Goal: Task Accomplishment & Management: Use online tool/utility

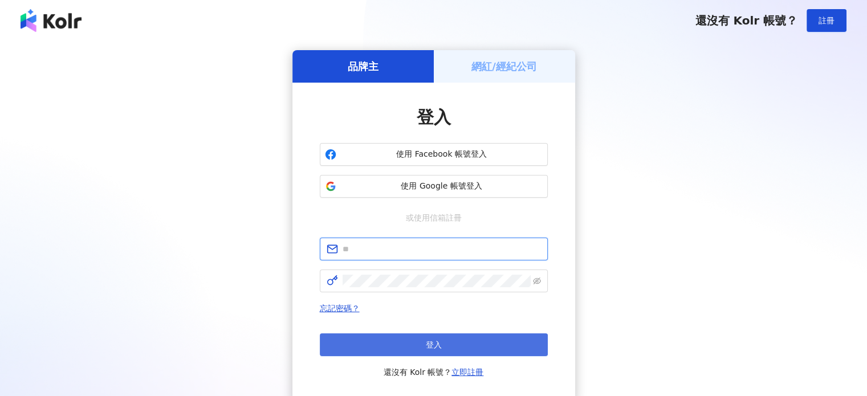
type input "**********"
click at [392, 335] on button "登入" at bounding box center [434, 344] width 228 height 23
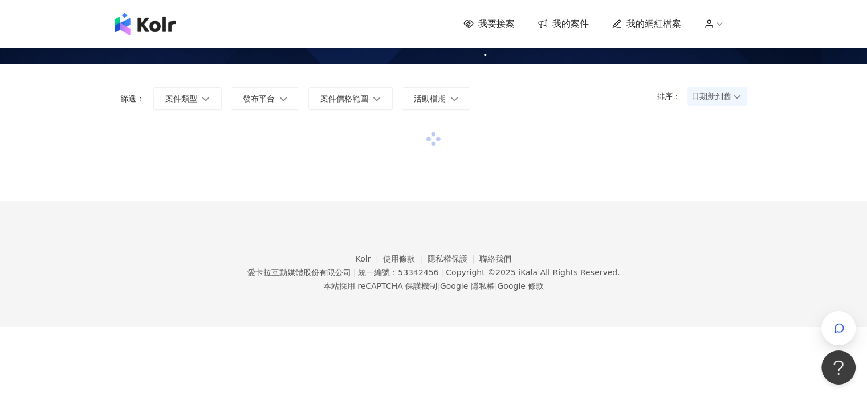
scroll to position [52, 0]
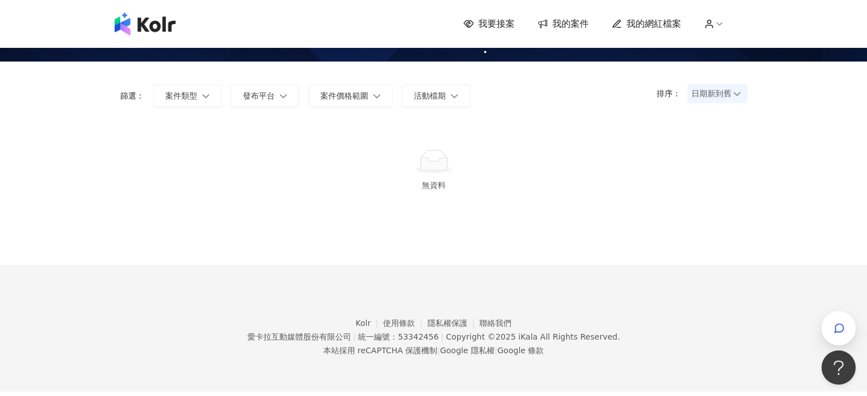
click at [484, 31] on div "我要接案 我的案件 我的網紅檔案" at bounding box center [434, 24] width 650 height 23
click at [491, 25] on span "我要接案" at bounding box center [496, 24] width 36 height 13
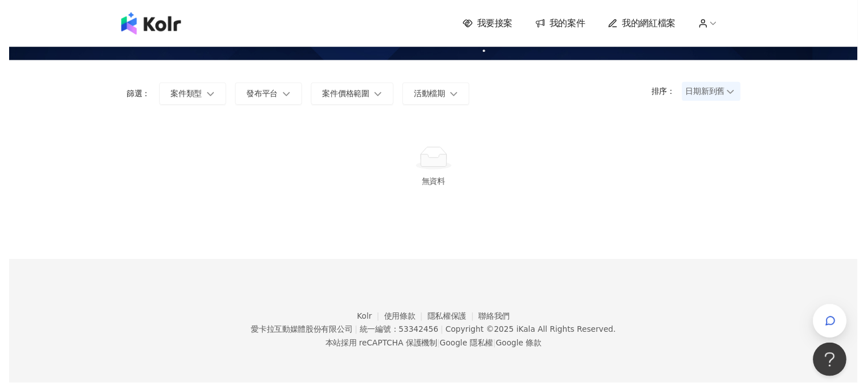
scroll to position [0, 0]
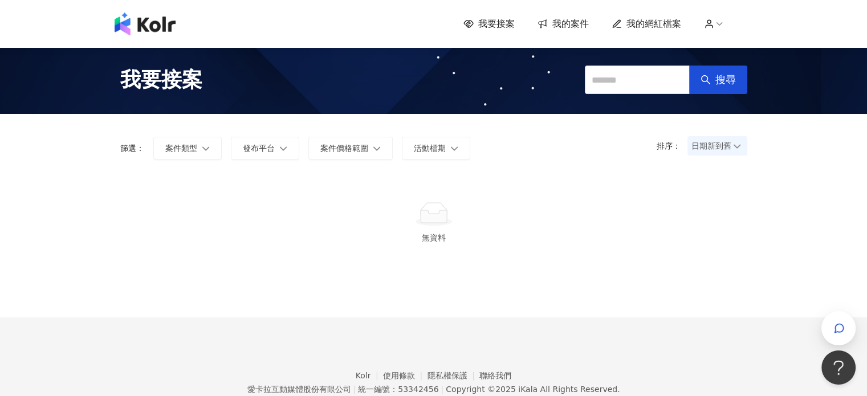
click at [513, 28] on span "我要接案" at bounding box center [496, 24] width 36 height 13
click at [169, 89] on span "我要接案" at bounding box center [161, 80] width 82 height 28
click at [632, 19] on span "我的網紅檔案" at bounding box center [653, 24] width 55 height 13
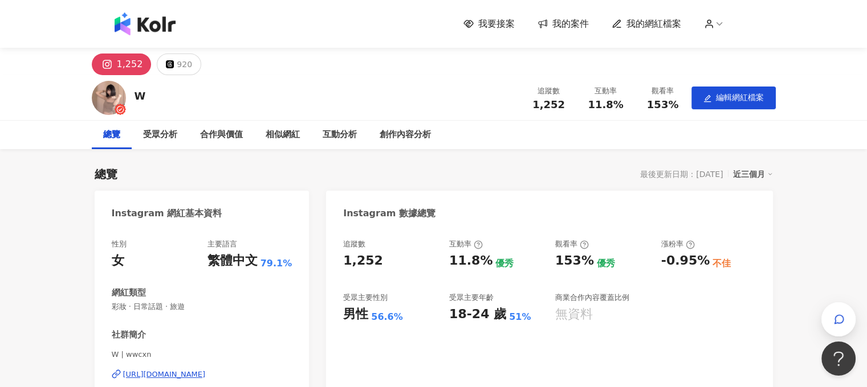
click at [508, 28] on span "我要接案" at bounding box center [496, 24] width 36 height 13
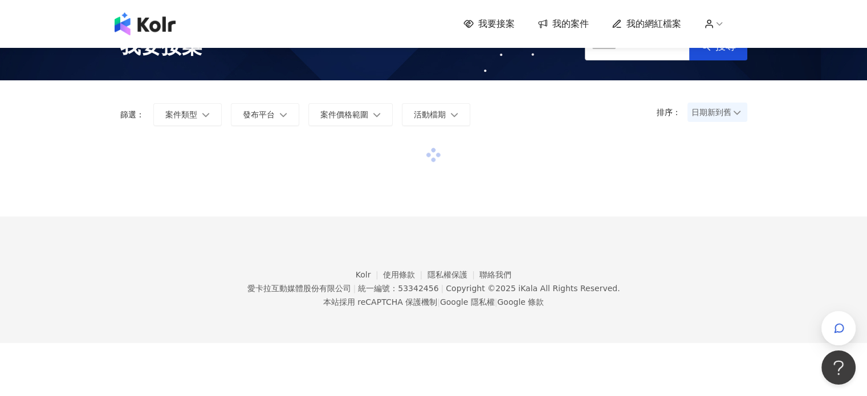
scroll to position [52, 0]
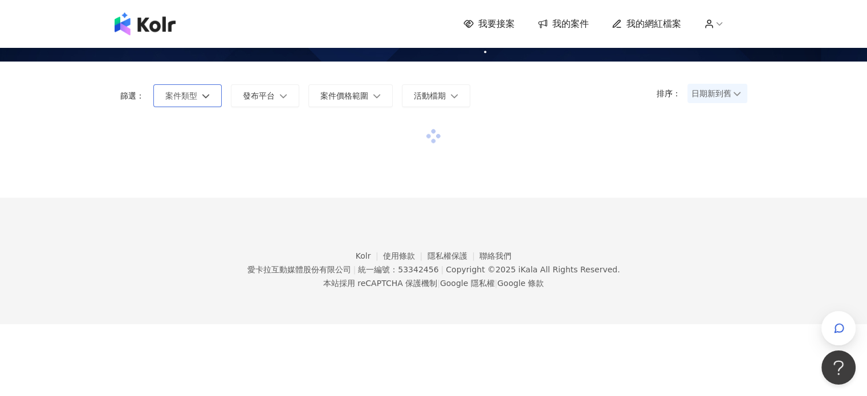
click at [185, 92] on span "案件類型" at bounding box center [181, 95] width 32 height 9
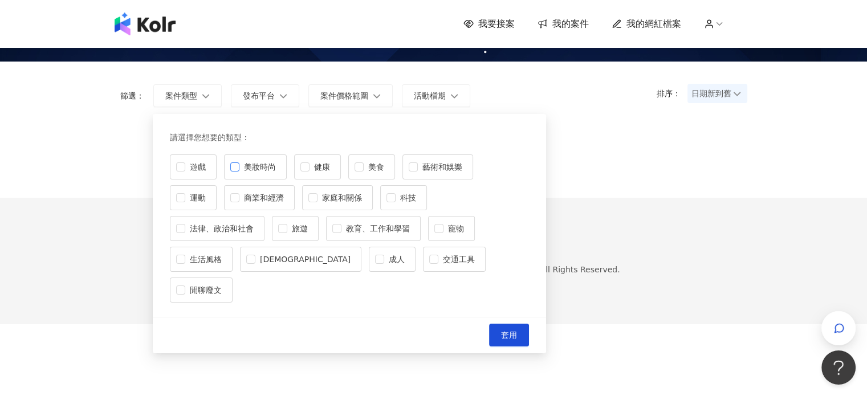
click at [262, 162] on span "美妝時尚" at bounding box center [259, 167] width 41 height 13
click at [384, 168] on span "美食" at bounding box center [376, 167] width 25 height 13
click at [515, 330] on span "套用" at bounding box center [509, 334] width 16 height 9
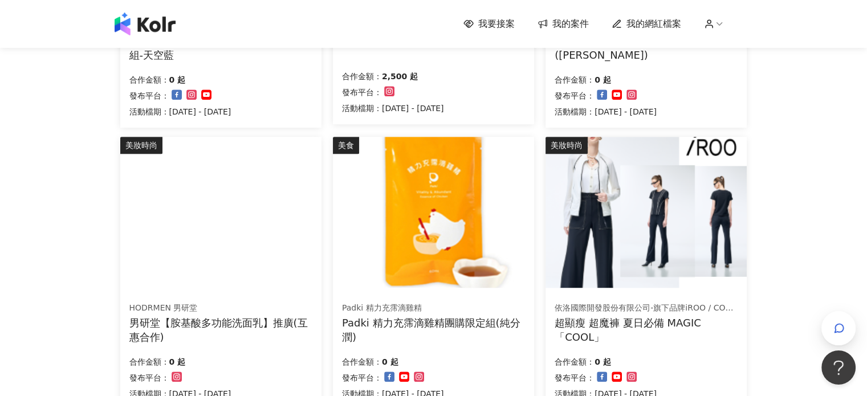
scroll to position [850, 0]
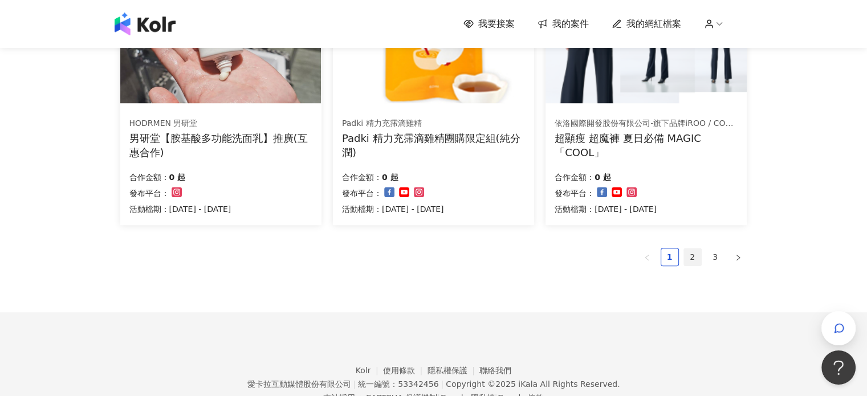
click at [696, 251] on link "2" at bounding box center [692, 256] width 17 height 17
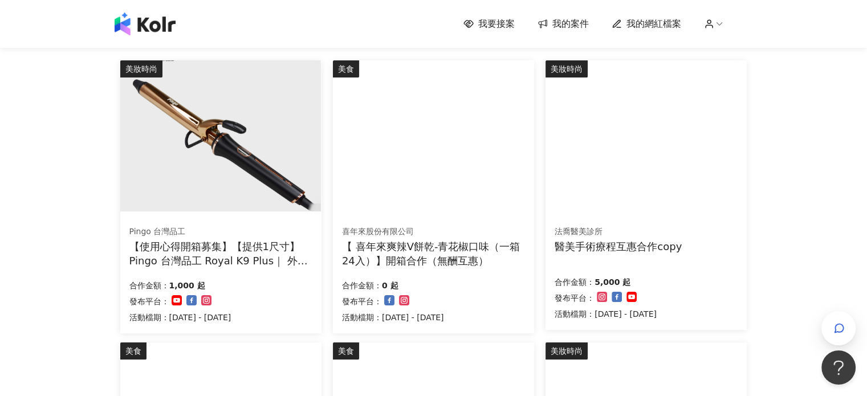
scroll to position [151, 0]
